Goal: Find specific page/section: Find specific page/section

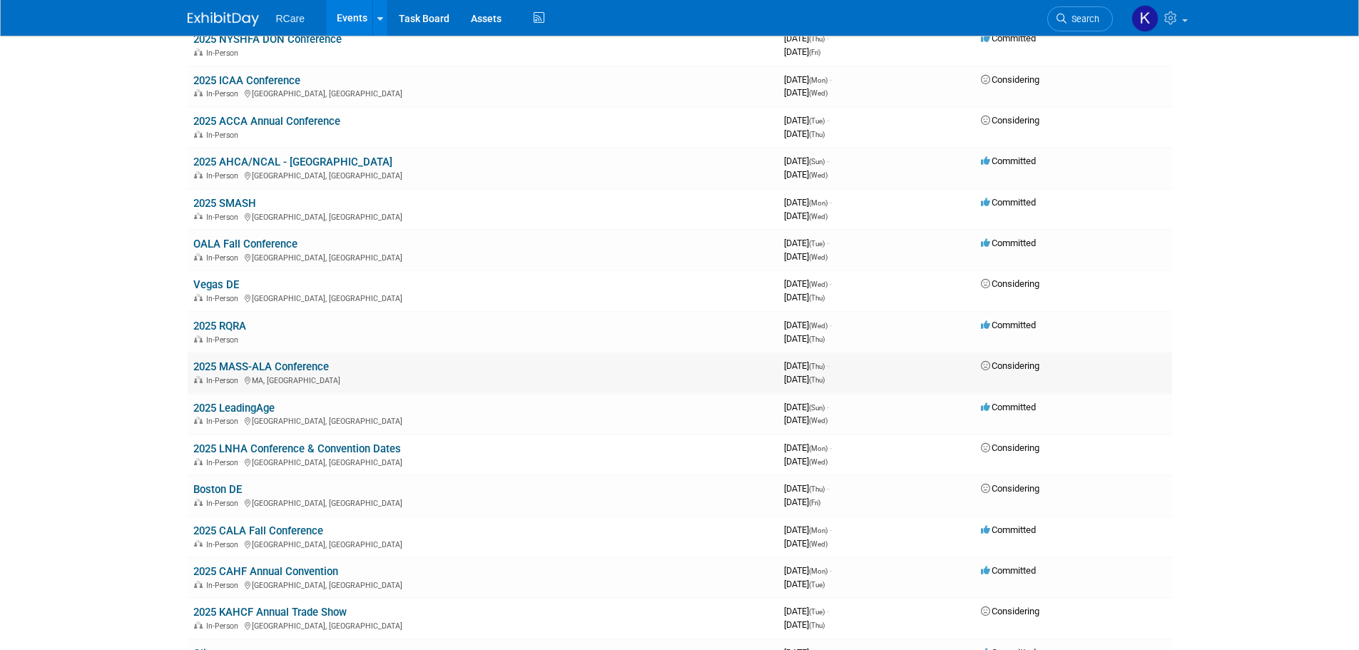
scroll to position [499, 0]
click at [259, 406] on link "2025 LeadingAge" at bounding box center [233, 406] width 81 height 13
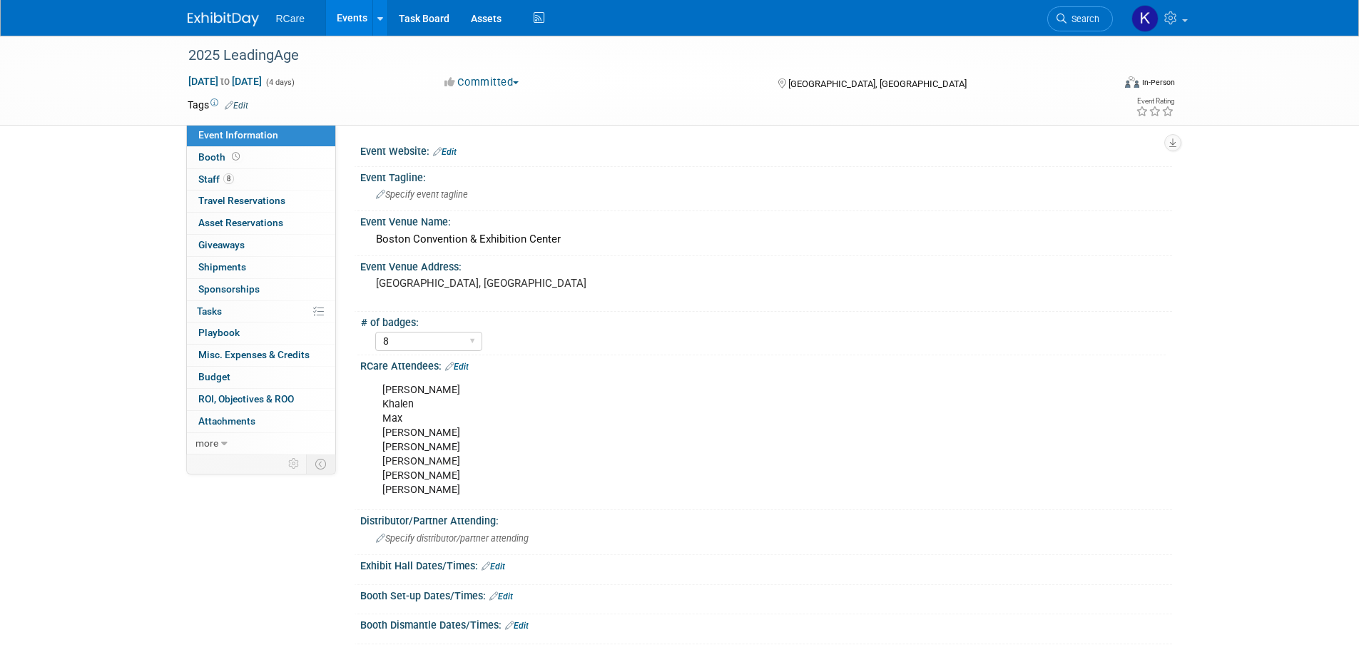
select select "8"
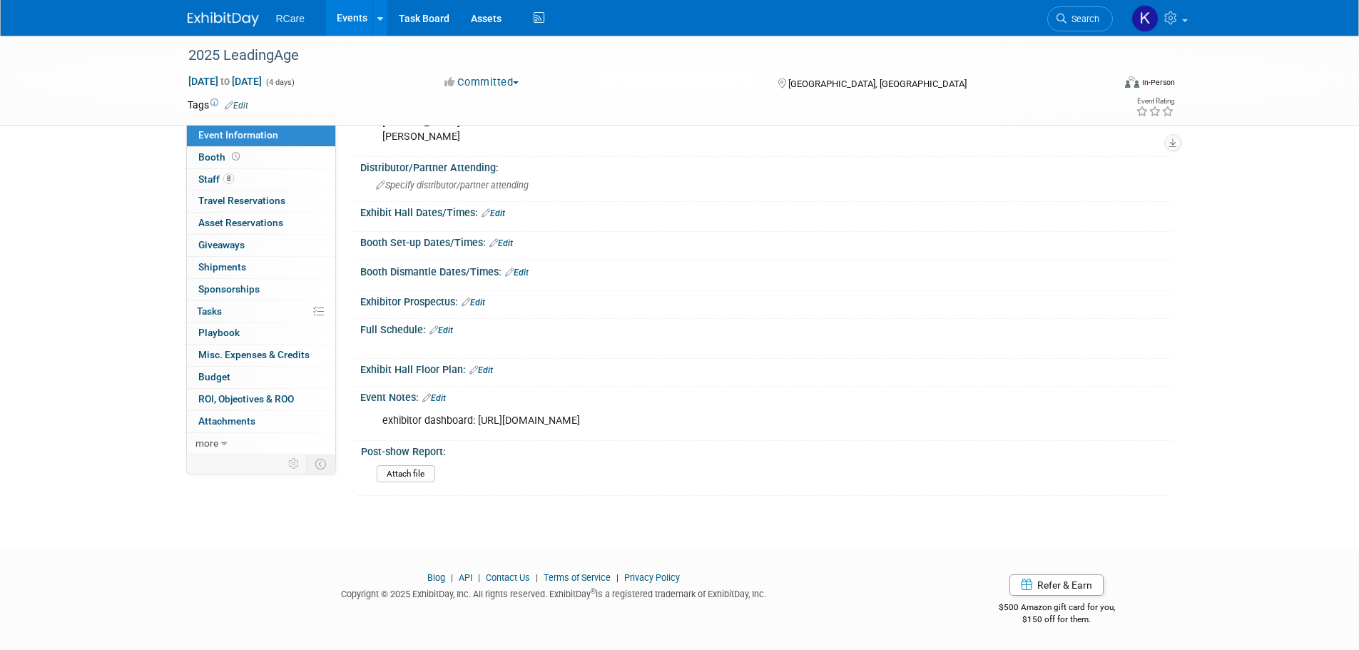
scroll to position [496, 0]
click at [245, 330] on link "0 Playbook 0" at bounding box center [261, 332] width 148 height 21
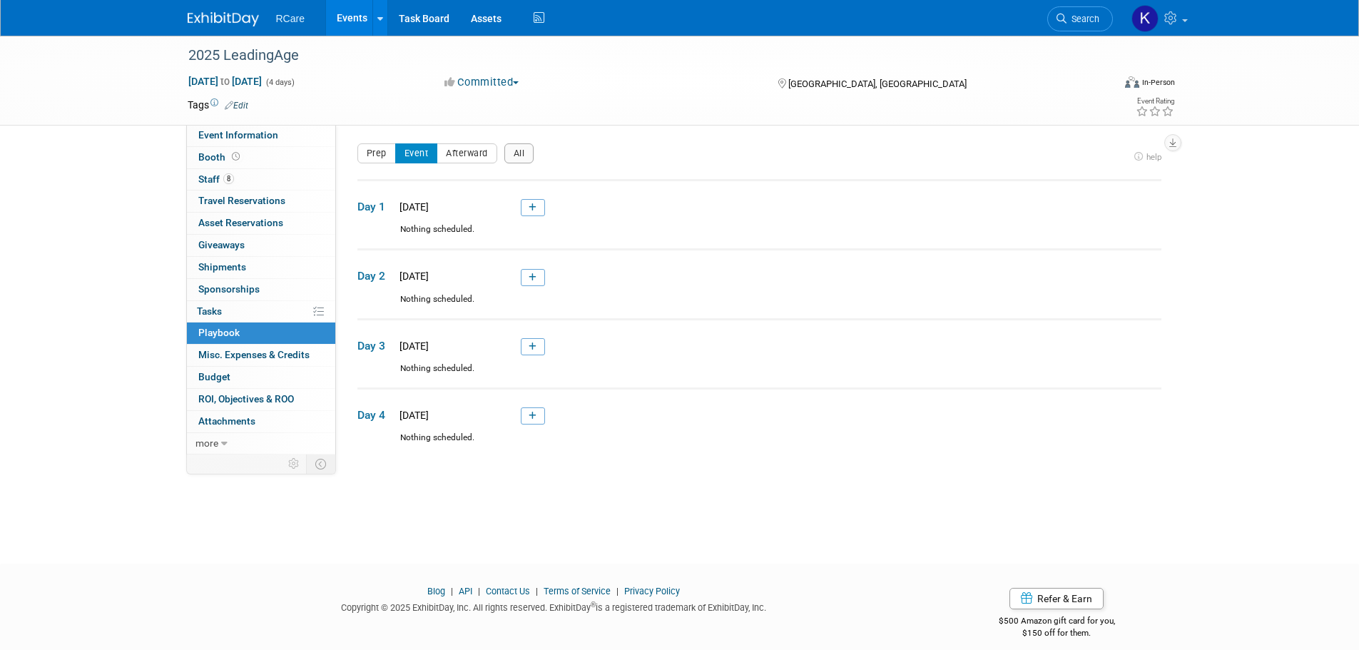
scroll to position [0, 0]
click at [262, 181] on link "8 Staff 8" at bounding box center [261, 179] width 148 height 21
